Goal: Entertainment & Leisure: Consume media (video, audio)

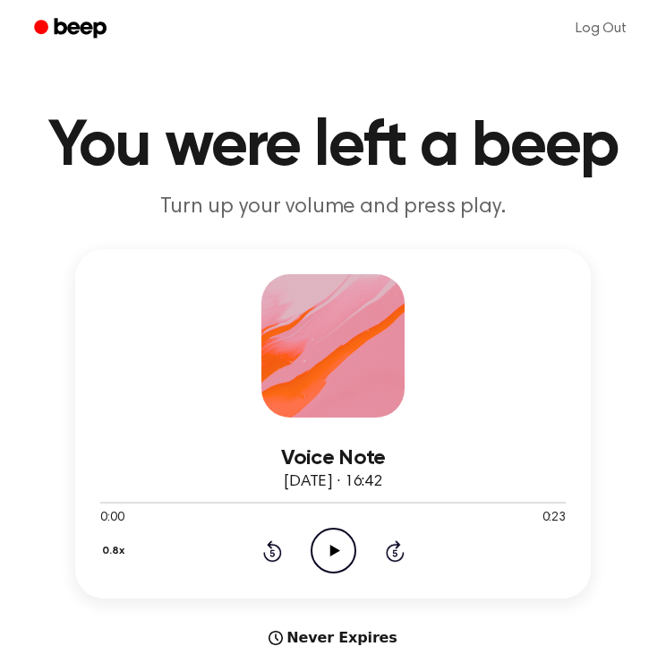
click at [327, 553] on icon "Play Audio" at bounding box center [334, 550] width 46 height 46
click at [316, 560] on icon "Play Audio" at bounding box center [334, 550] width 46 height 46
click at [347, 539] on icon "Play Audio" at bounding box center [334, 550] width 46 height 46
click at [317, 546] on icon "Play Audio" at bounding box center [334, 550] width 46 height 46
click at [339, 551] on icon "Play Audio" at bounding box center [334, 550] width 46 height 46
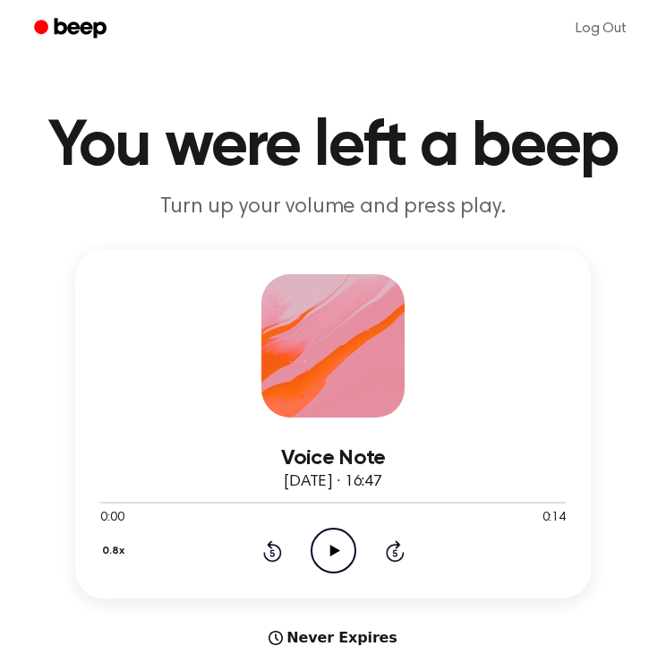
click at [327, 543] on icon "Play Audio" at bounding box center [334, 550] width 46 height 46
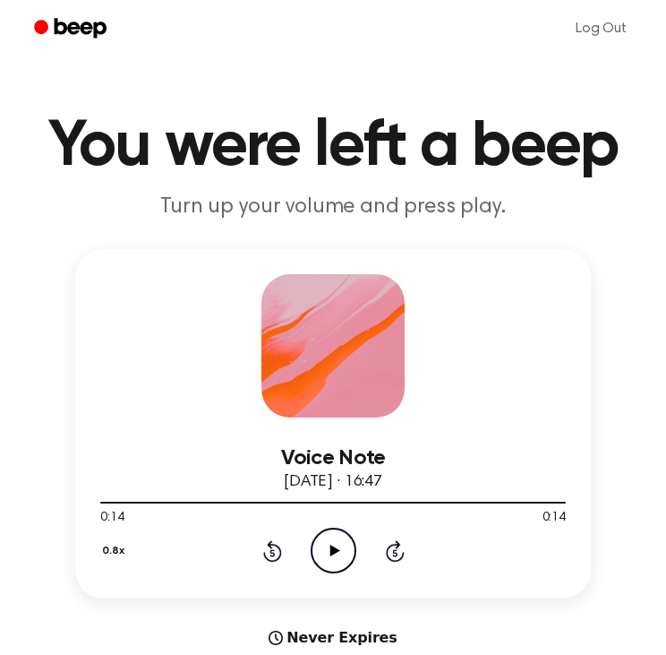
click at [331, 553] on icon at bounding box center [335, 550] width 10 height 12
